Goal: Transaction & Acquisition: Obtain resource

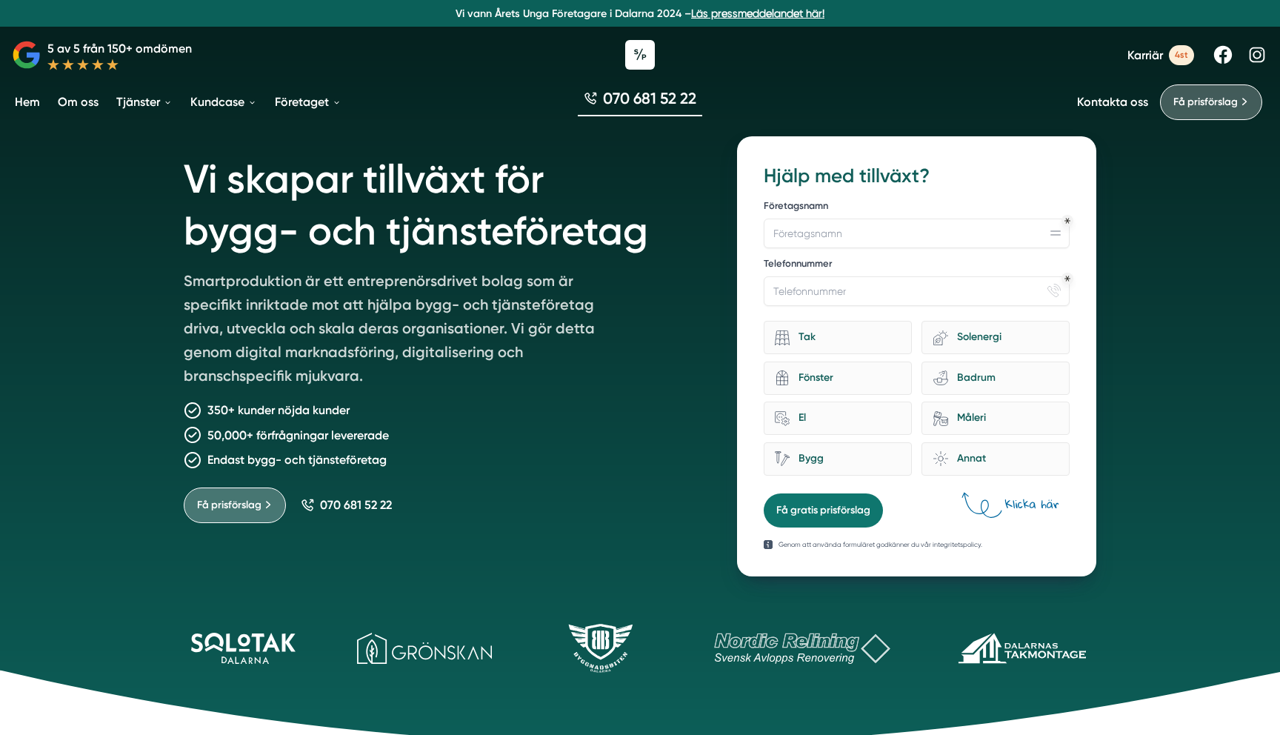
click at [56, 107] on link "Om oss" at bounding box center [78, 102] width 47 height 38
click at [70, 104] on link "Om oss" at bounding box center [78, 102] width 47 height 38
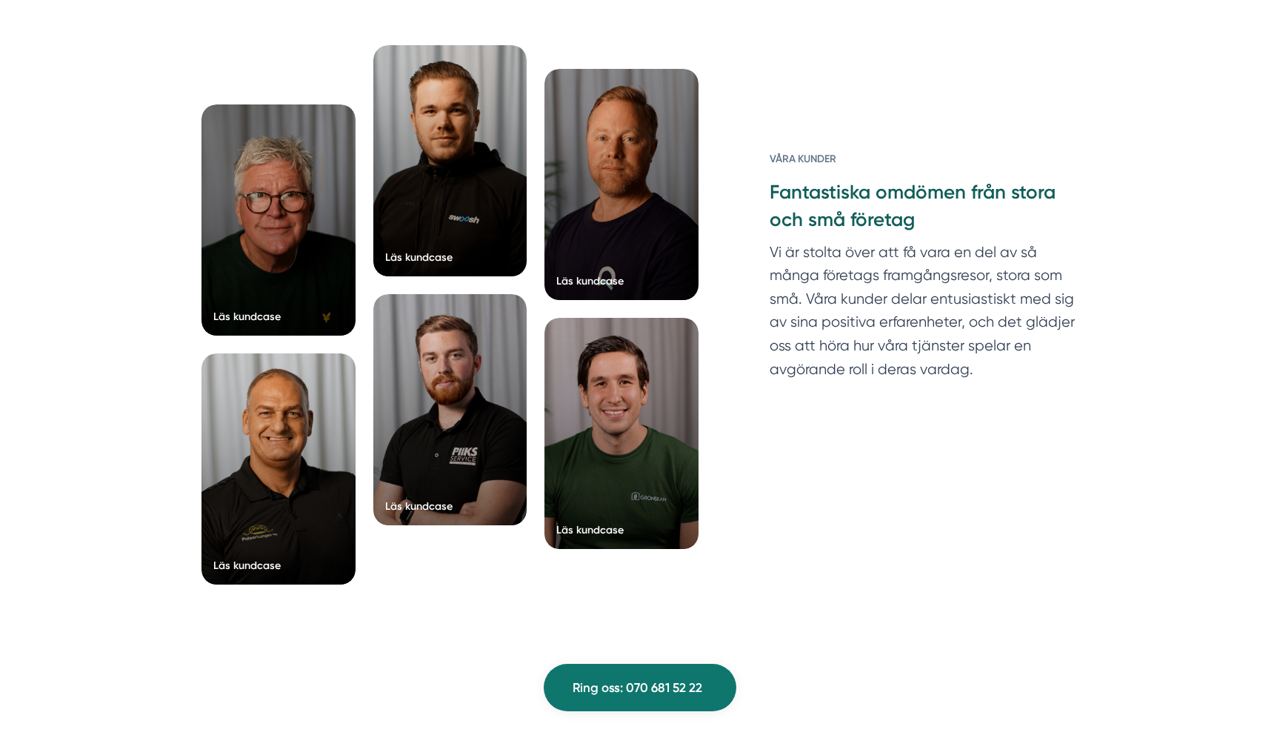
scroll to position [3854, 0]
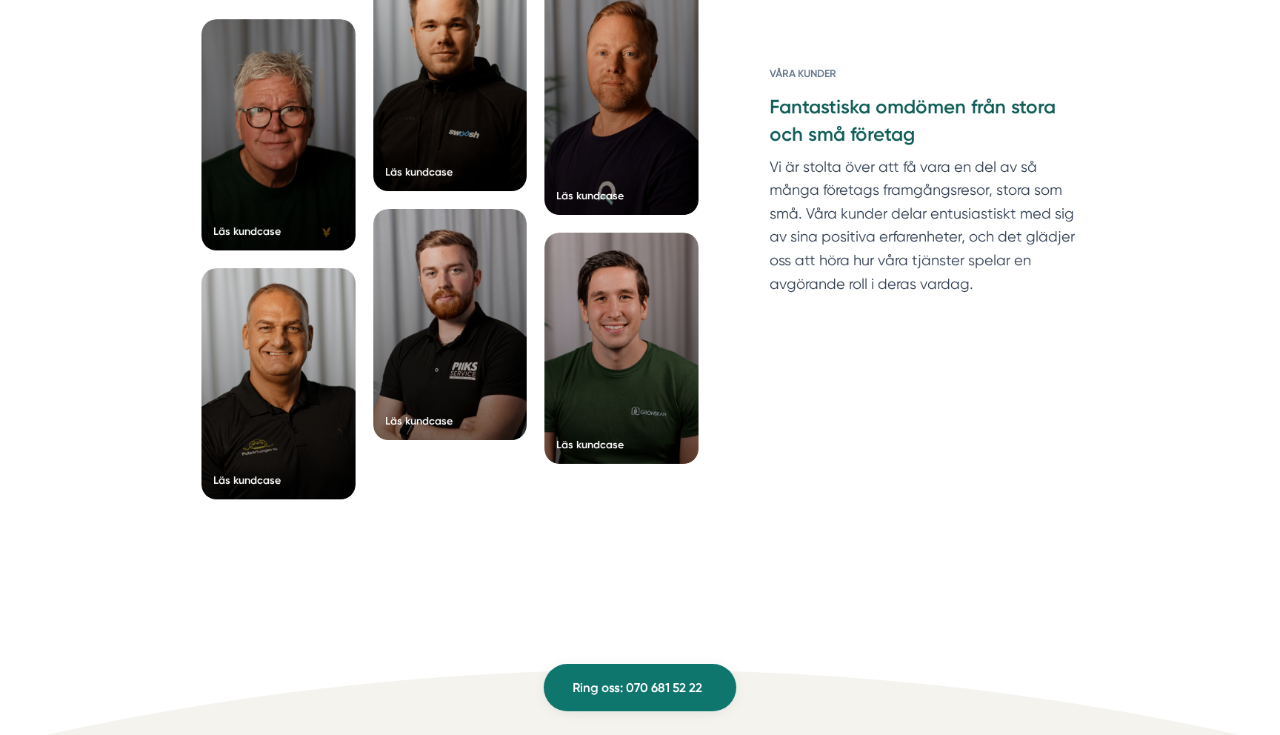
click at [654, 305] on div at bounding box center [622, 348] width 154 height 231
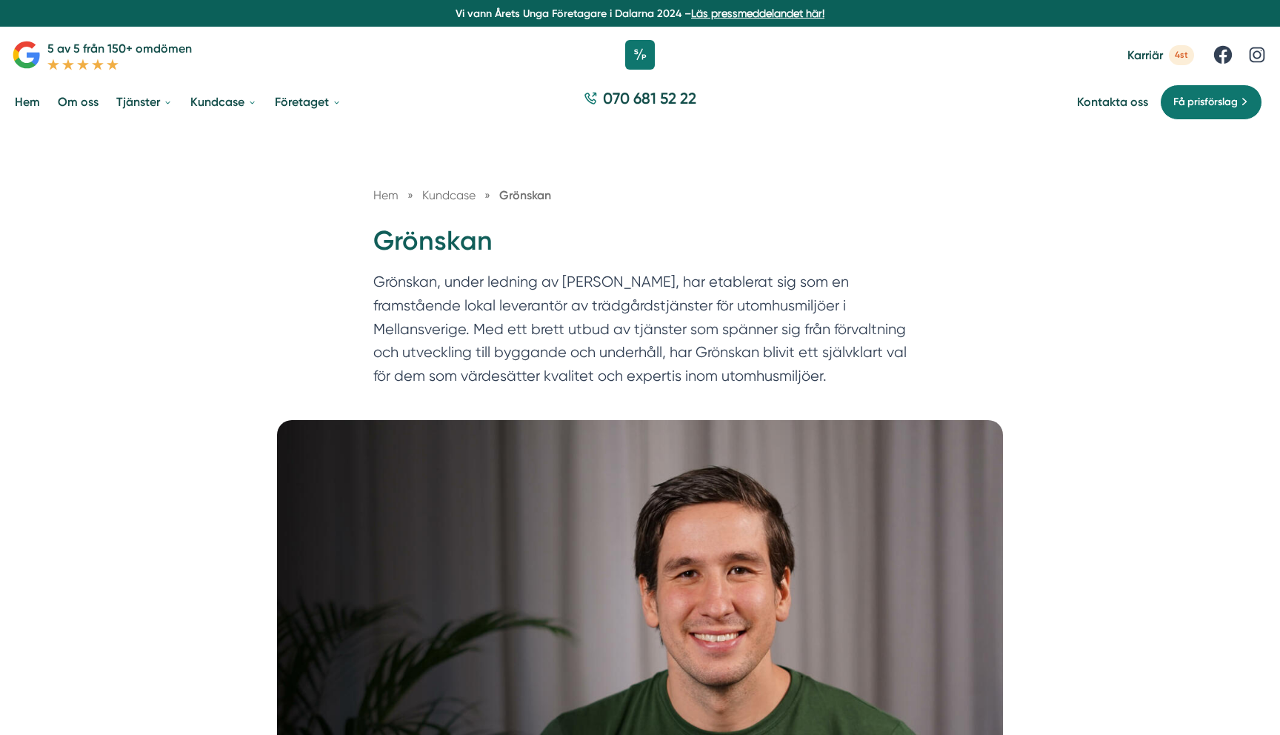
click at [56, 99] on link "Om oss" at bounding box center [78, 102] width 47 height 38
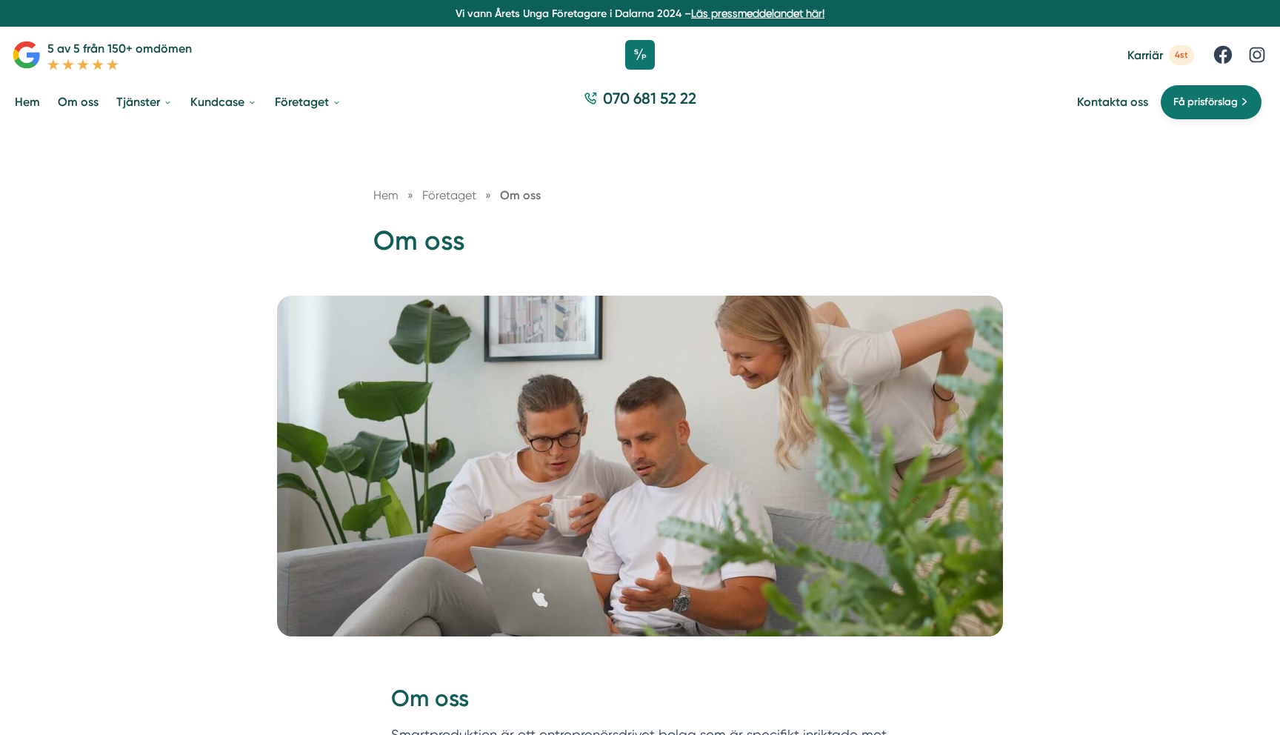
click at [1214, 113] on link "Få prisförslag" at bounding box center [1211, 102] width 102 height 36
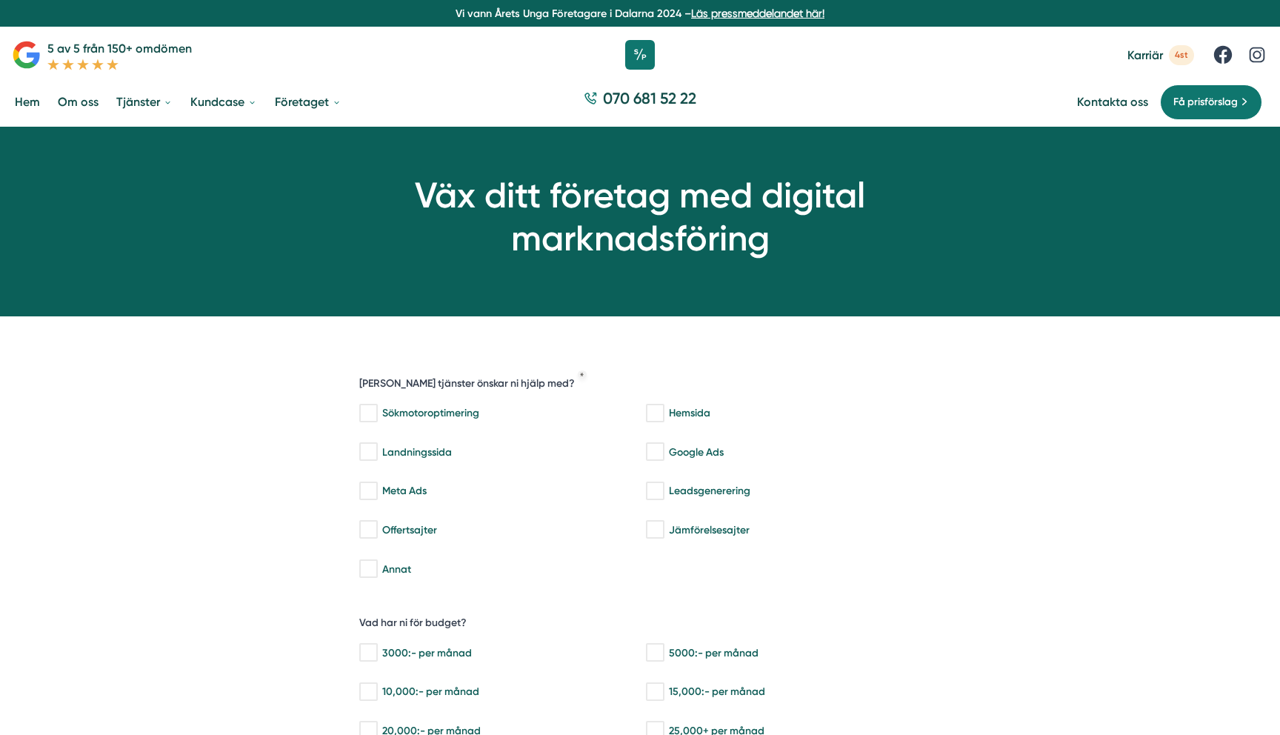
click at [82, 94] on link "Om oss" at bounding box center [78, 102] width 47 height 38
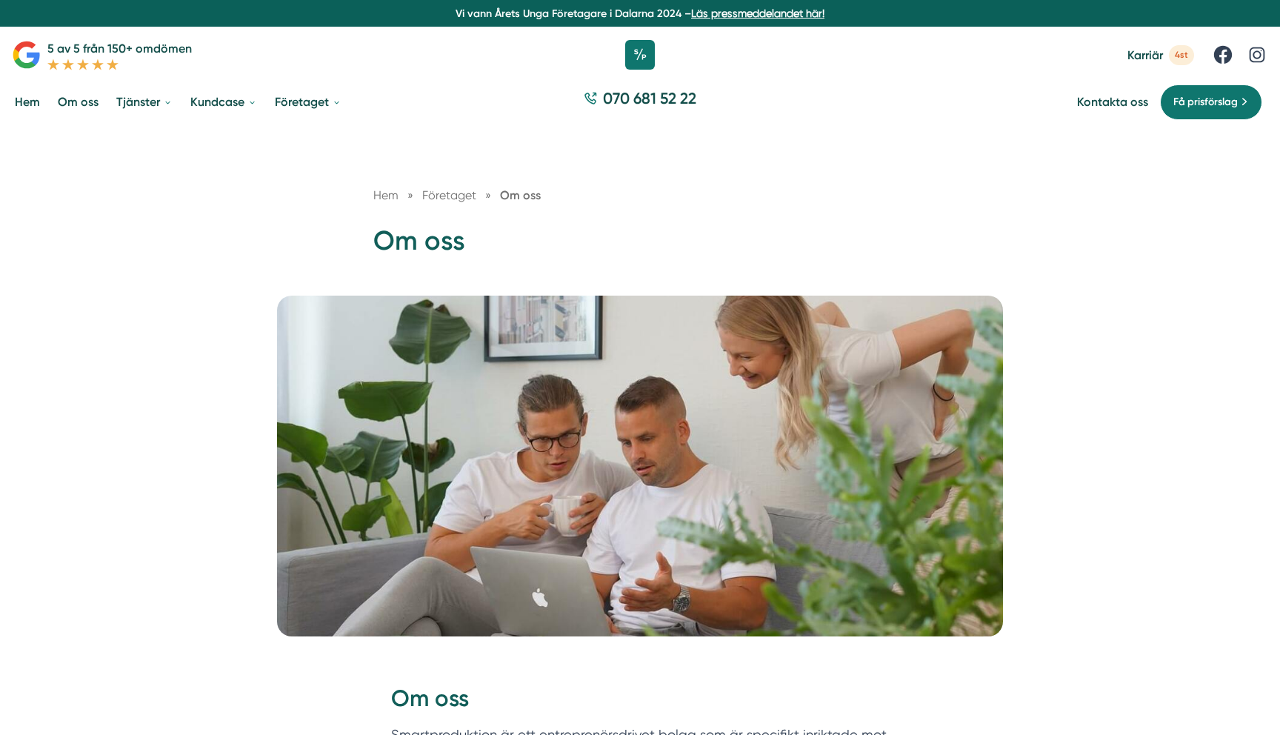
click at [17, 105] on link "Hem" at bounding box center [27, 102] width 31 height 38
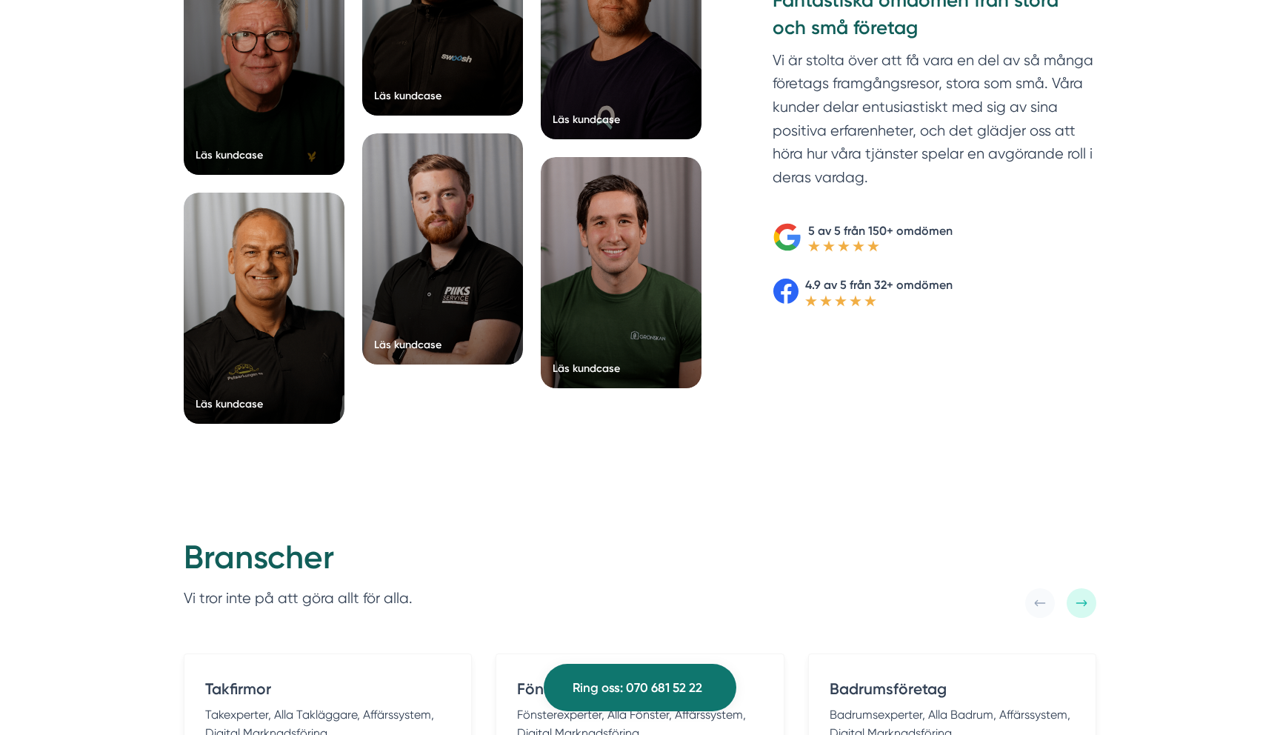
scroll to position [2433, 0]
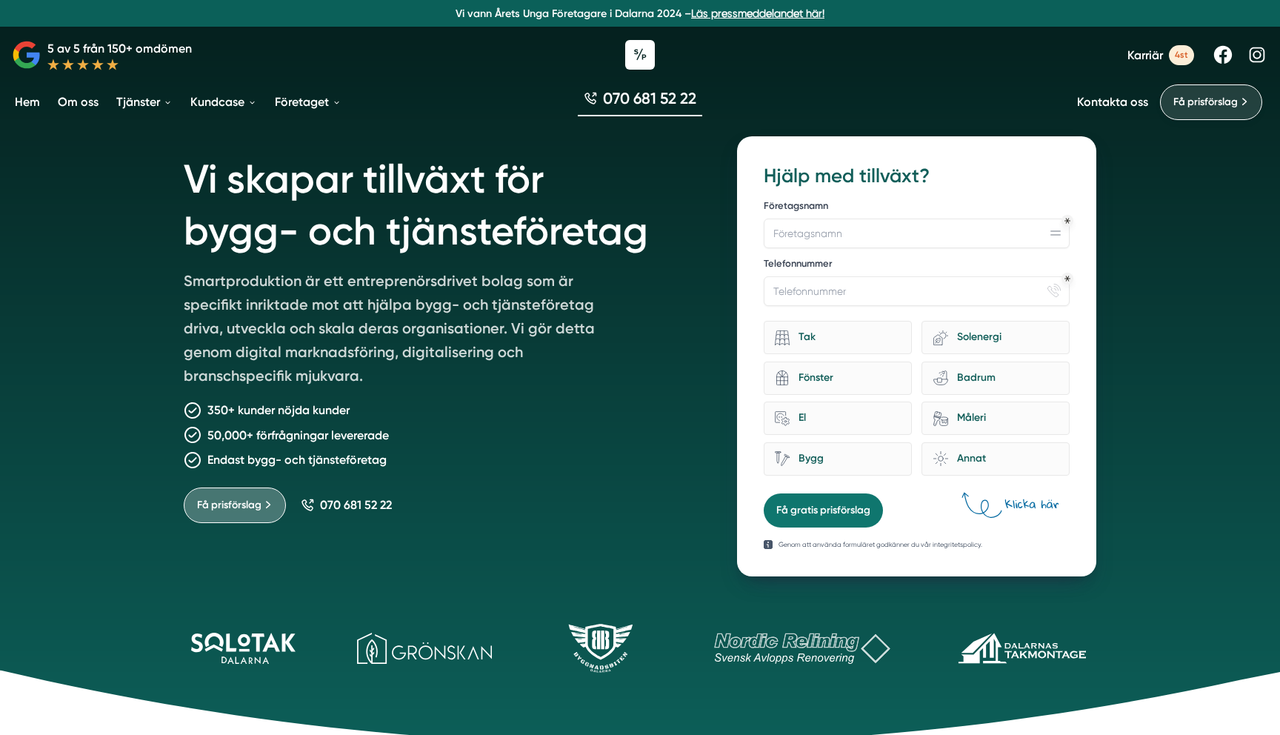
click at [1184, 96] on span "Få prisförslag" at bounding box center [1206, 102] width 64 height 16
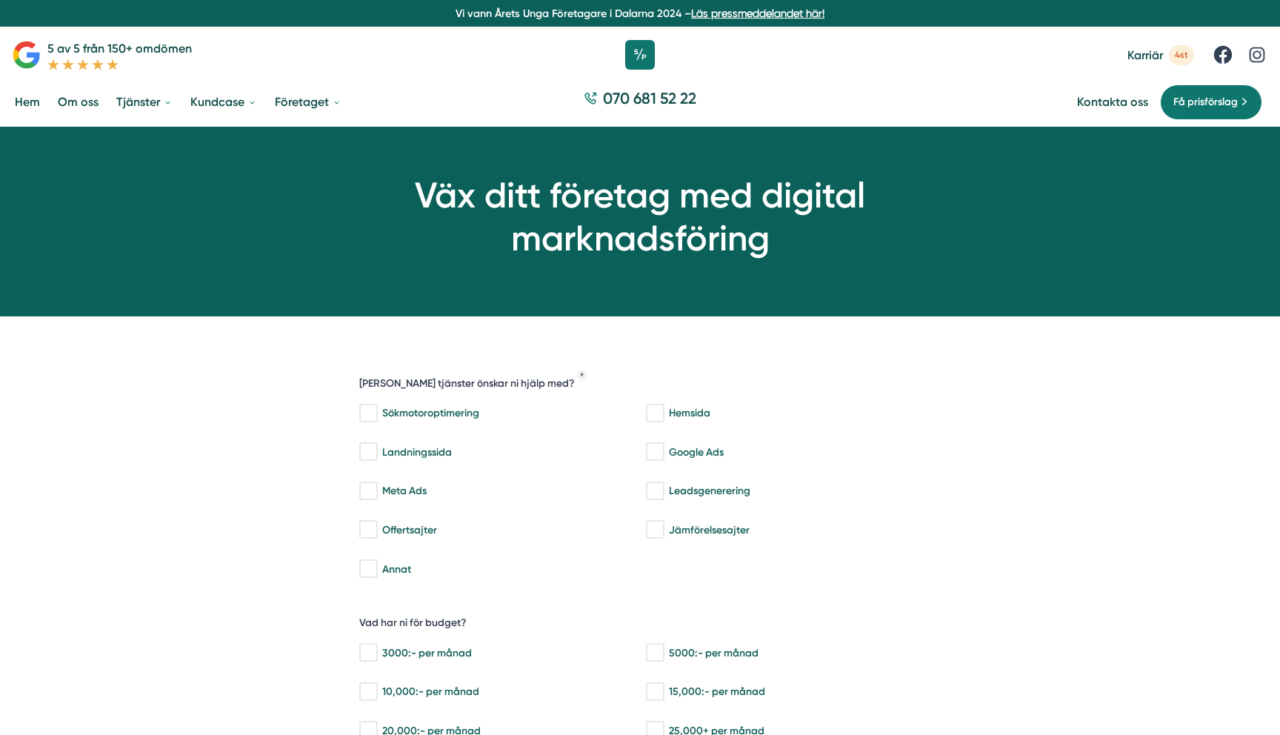
click at [914, 219] on h1 "Väx ditt företag med digital marknadsföring" at bounding box center [640, 216] width 682 height 85
click at [1149, 46] on link "Karriär 4st" at bounding box center [1161, 55] width 67 height 20
click at [571, 162] on div "Väx ditt företag med digital marknadsföring" at bounding box center [640, 221] width 800 height 189
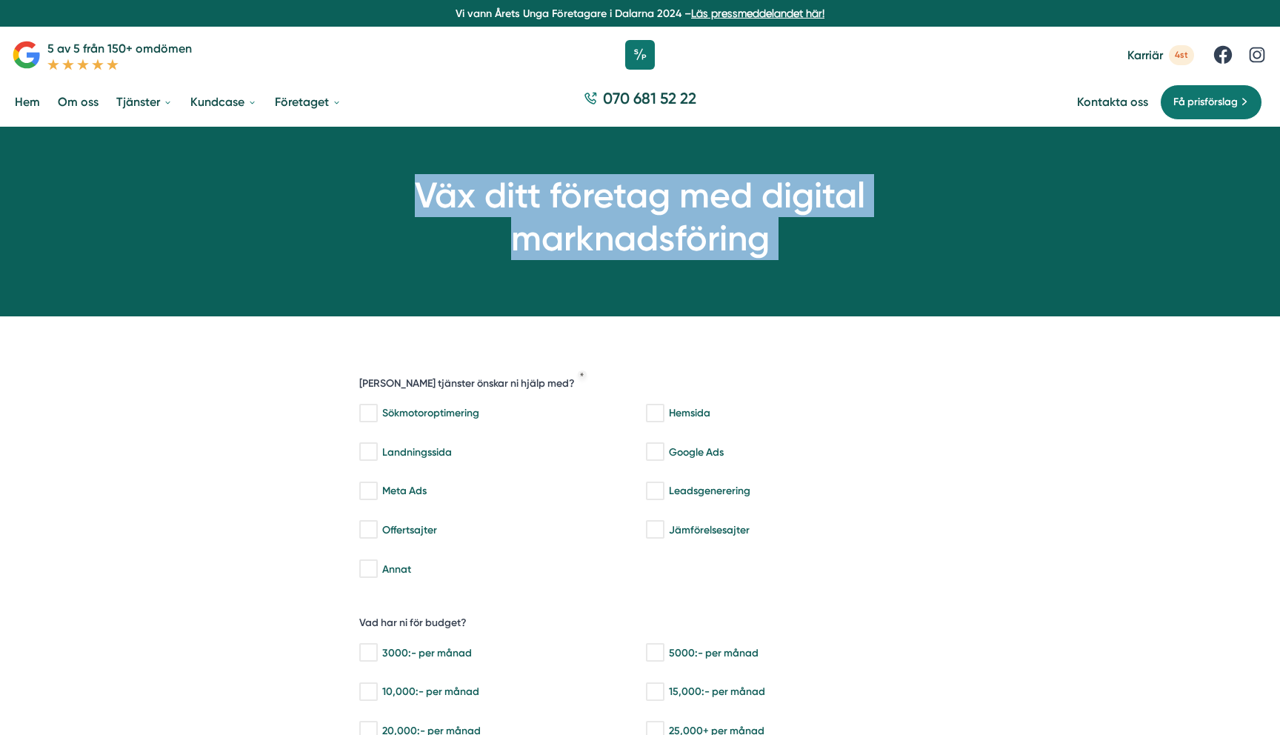
click at [571, 162] on div "Väx ditt företag med digital marknadsföring" at bounding box center [640, 221] width 800 height 189
click at [87, 114] on link "Om oss" at bounding box center [78, 102] width 47 height 38
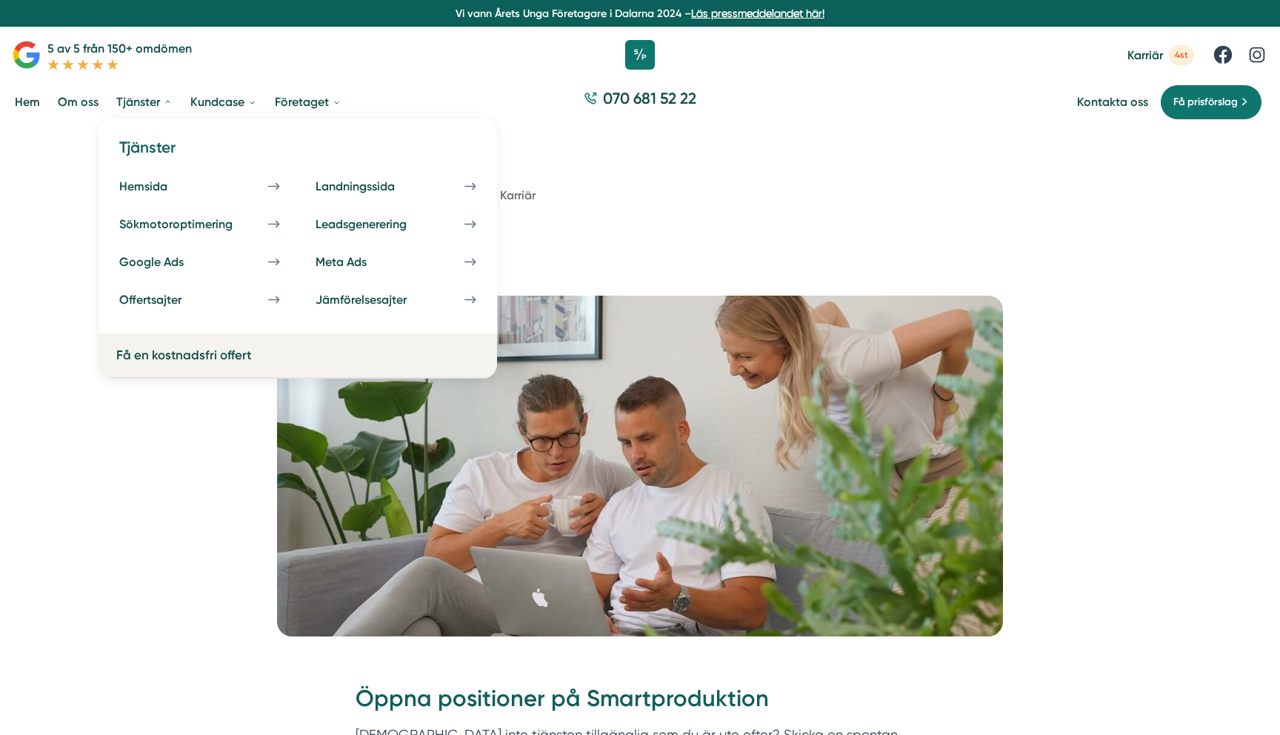
click at [136, 104] on link "Tjänster" at bounding box center [144, 102] width 62 height 38
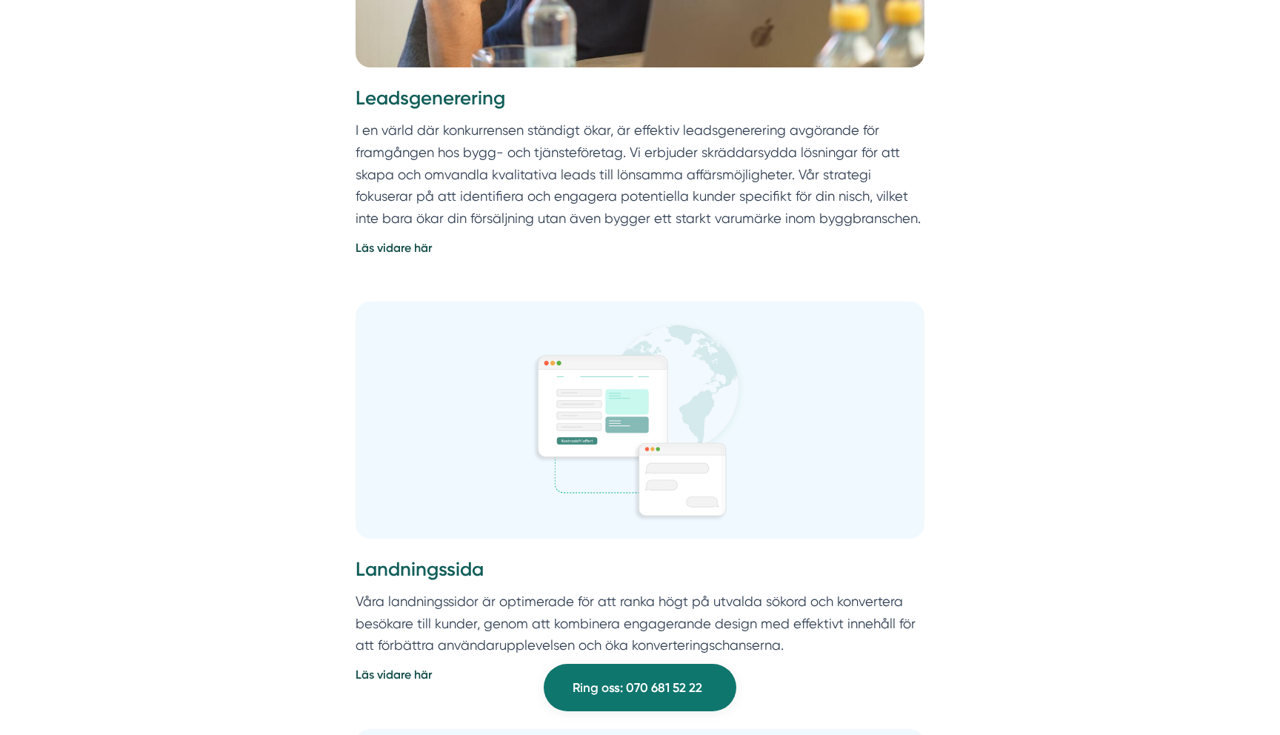
scroll to position [2853, 0]
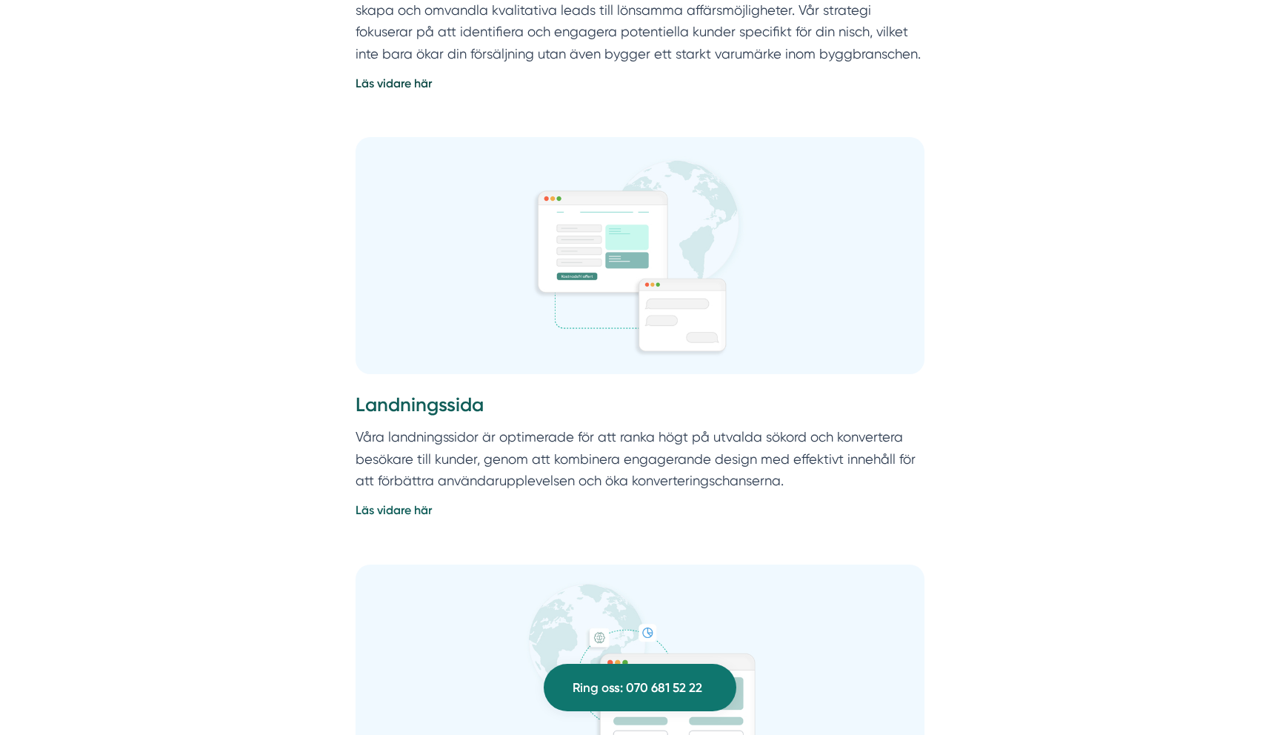
click at [521, 253] on img at bounding box center [640, 255] width 569 height 237
